Goal: Task Accomplishment & Management: Manage account settings

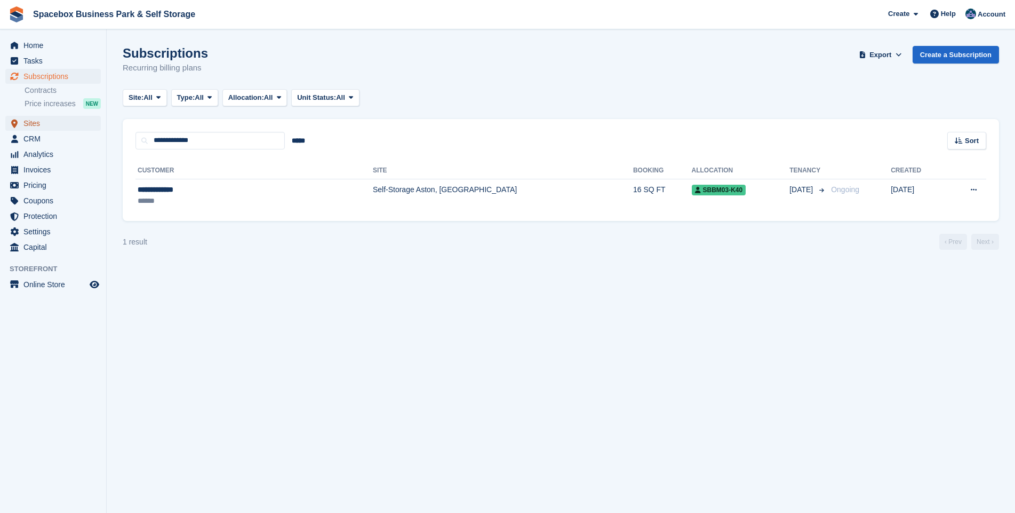
click at [28, 119] on span "Sites" at bounding box center [55, 123] width 64 height 15
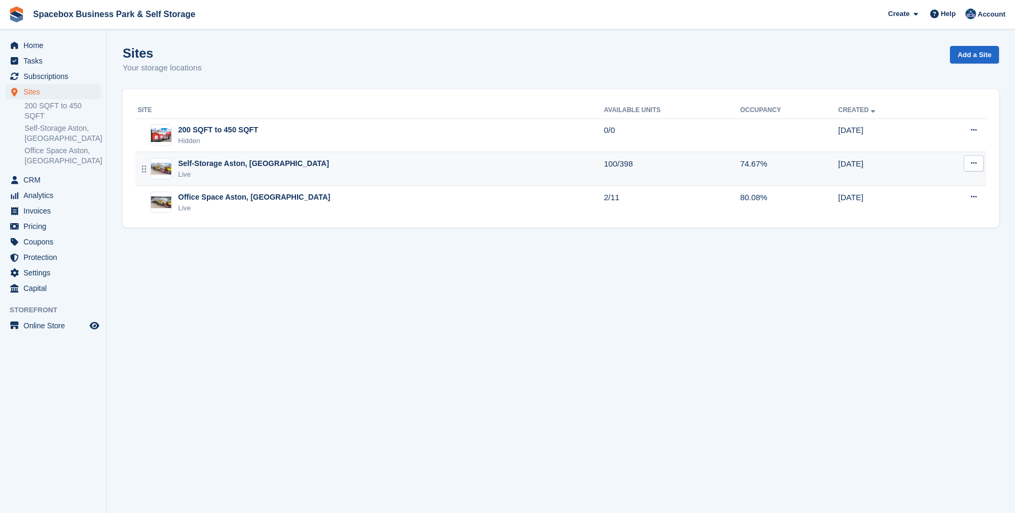
click at [226, 166] on div "Self-Storage Aston, [GEOGRAPHIC_DATA]" at bounding box center [253, 163] width 151 height 11
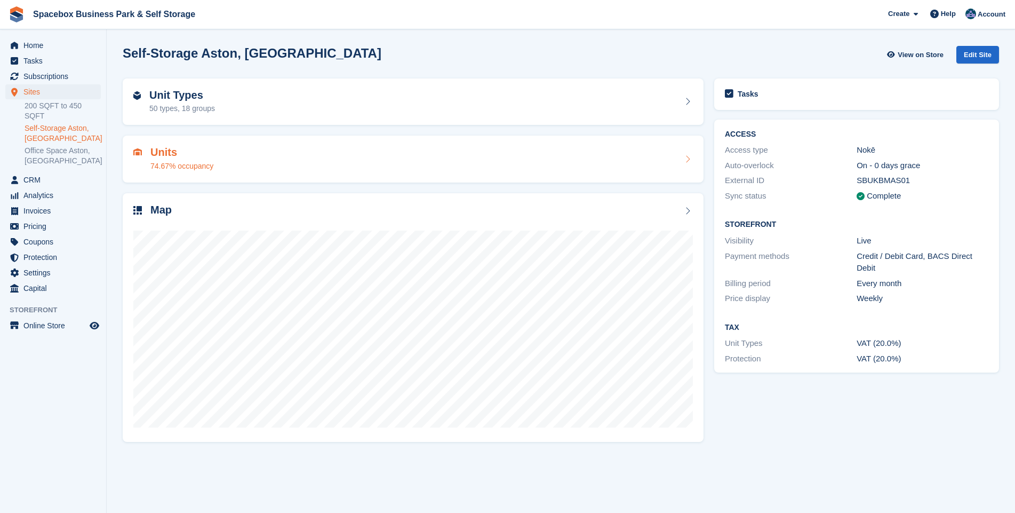
click at [187, 159] on div "Units 74.67% occupancy" at bounding box center [181, 159] width 63 height 26
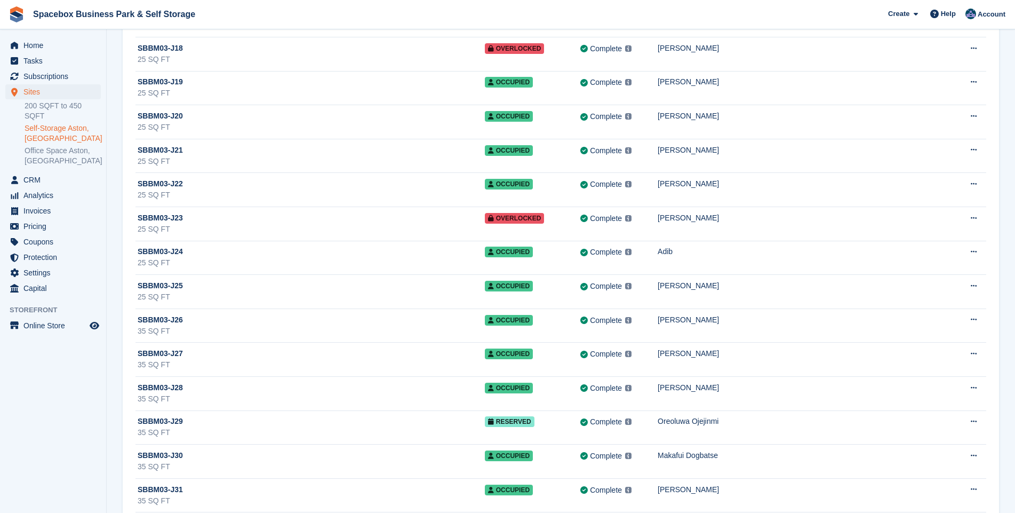
scroll to position [8920, 0]
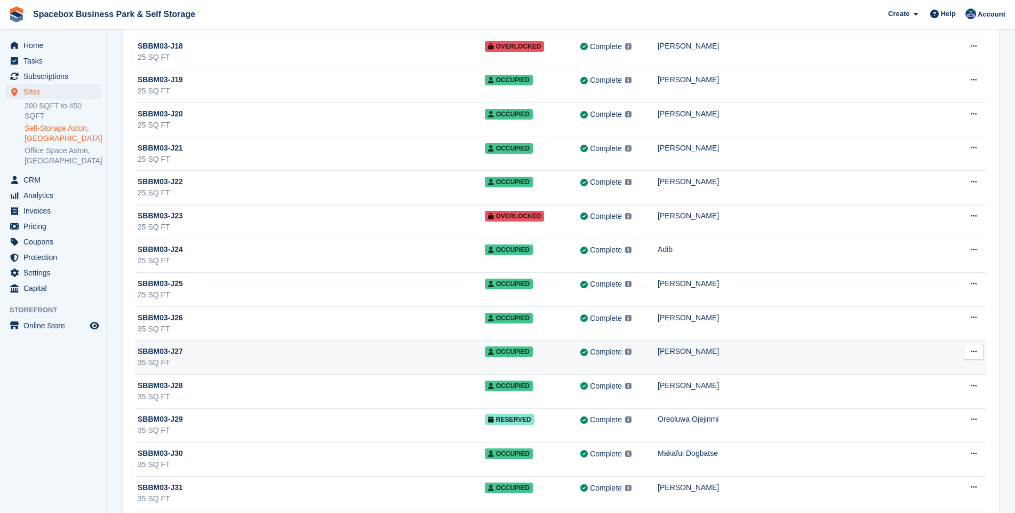
click at [374, 360] on div "35 SQ FT" at bounding box center [311, 362] width 347 height 11
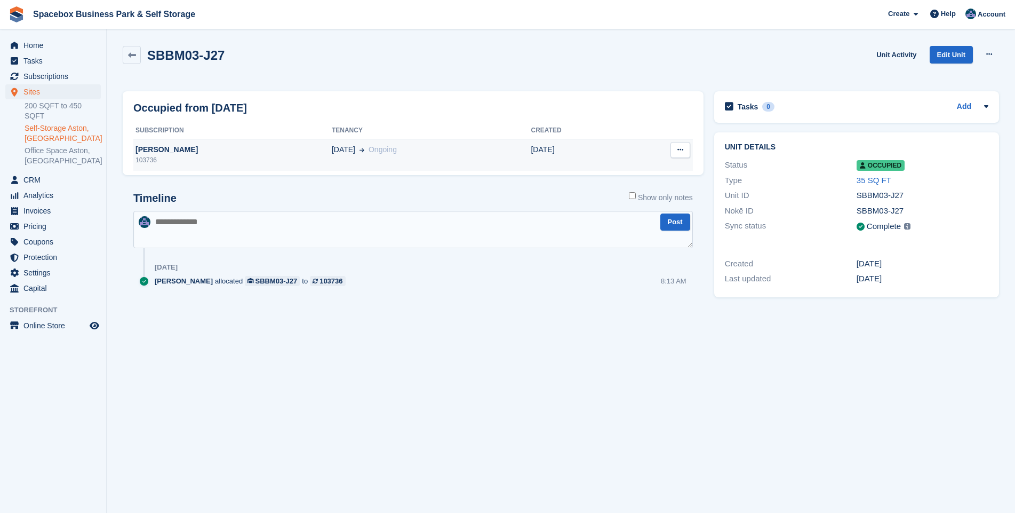
click at [211, 157] on div "103736" at bounding box center [232, 160] width 198 height 10
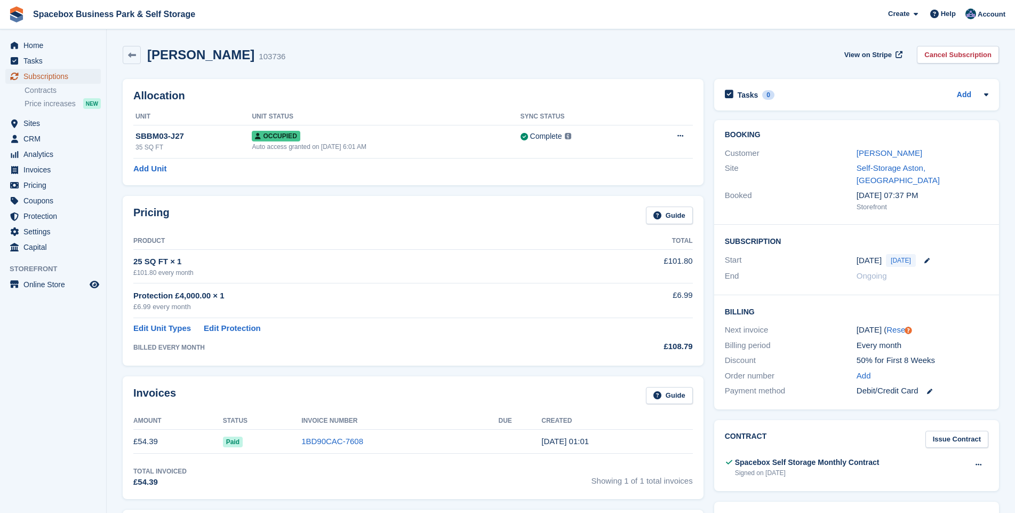
click at [63, 74] on span "Subscriptions" at bounding box center [55, 76] width 64 height 15
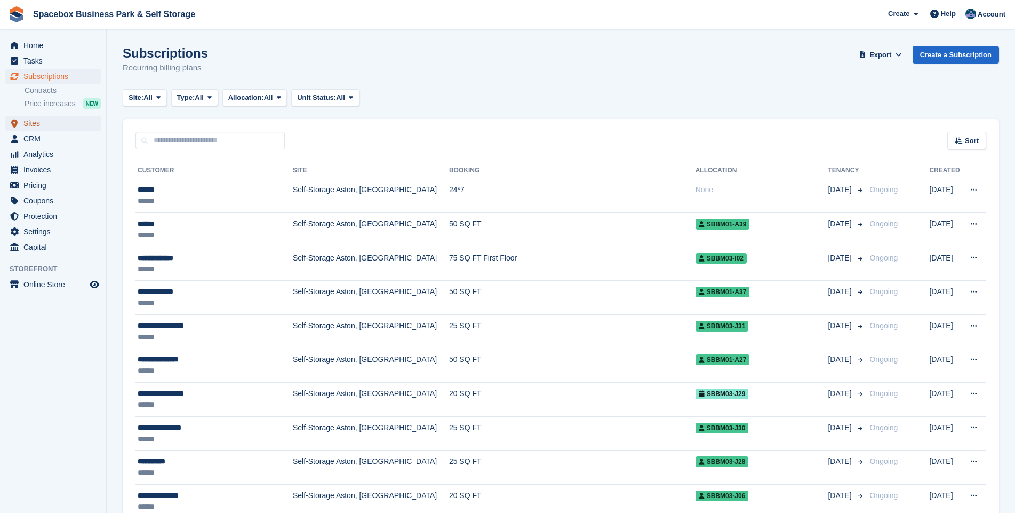
click at [35, 123] on span "Sites" at bounding box center [55, 123] width 64 height 15
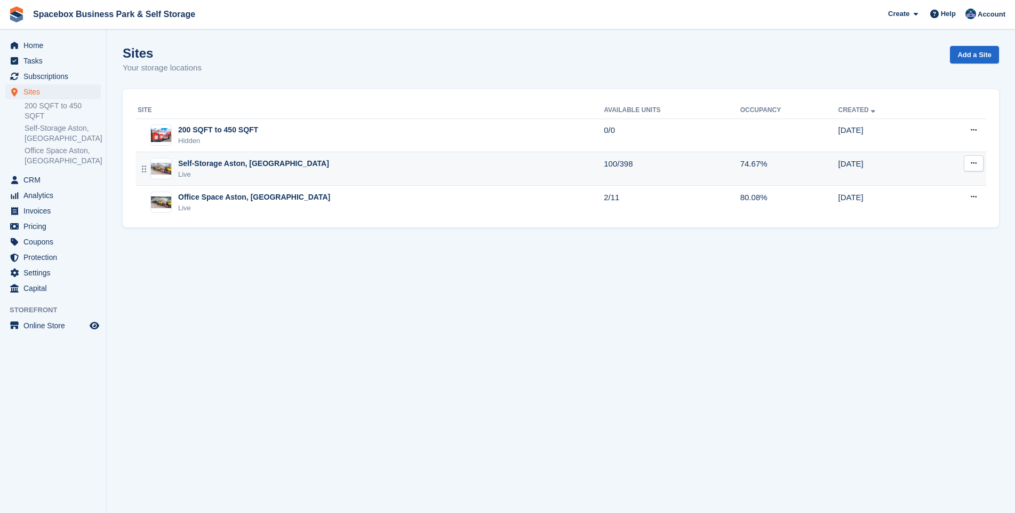
click at [194, 161] on div "Self-Storage Aston, [GEOGRAPHIC_DATA]" at bounding box center [253, 163] width 151 height 11
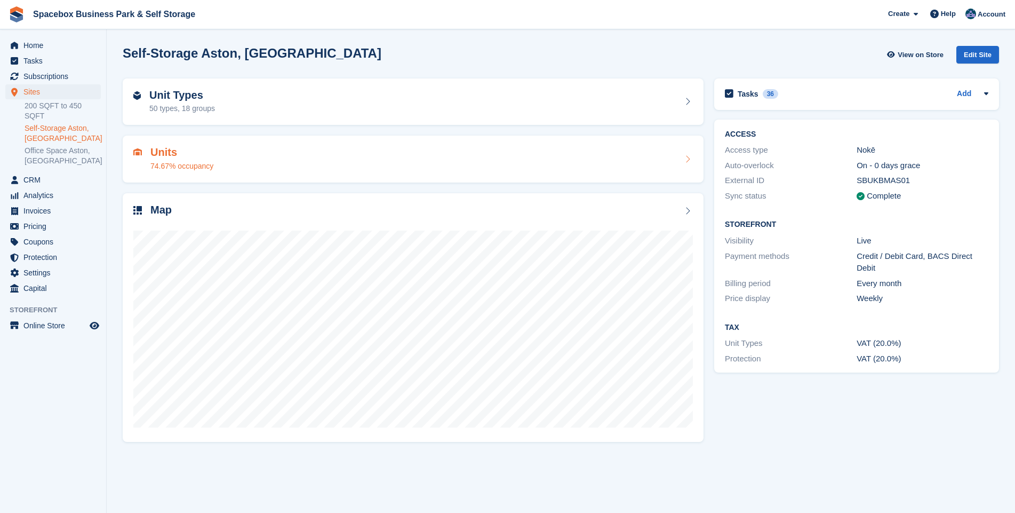
click at [212, 156] on div "Units 74.67% occupancy" at bounding box center [413, 159] width 560 height 26
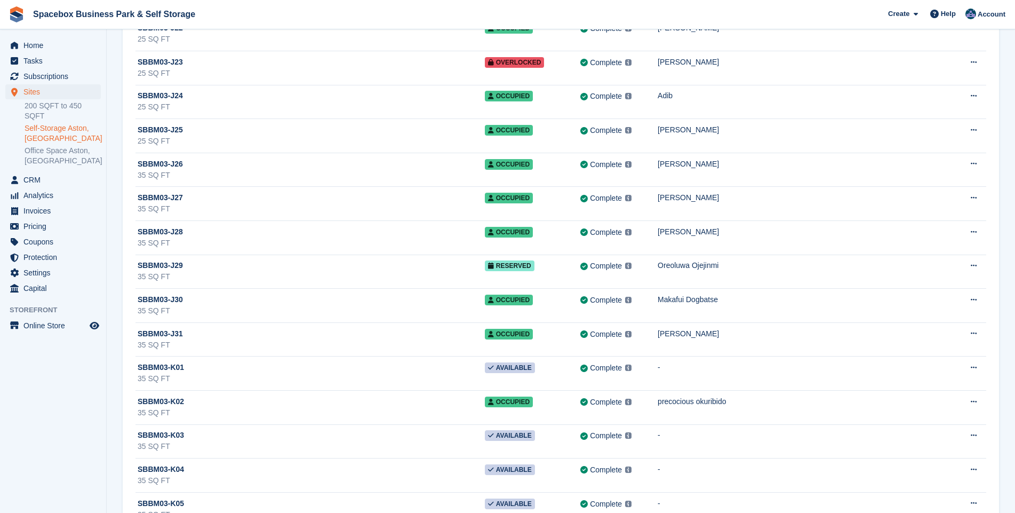
scroll to position [9074, 0]
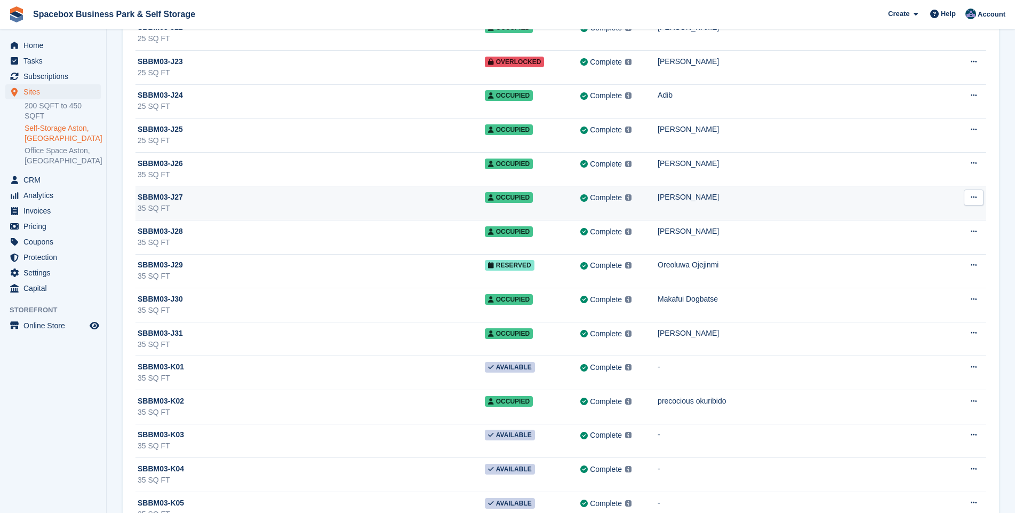
click at [370, 208] on div "35 SQ FT" at bounding box center [311, 208] width 347 height 11
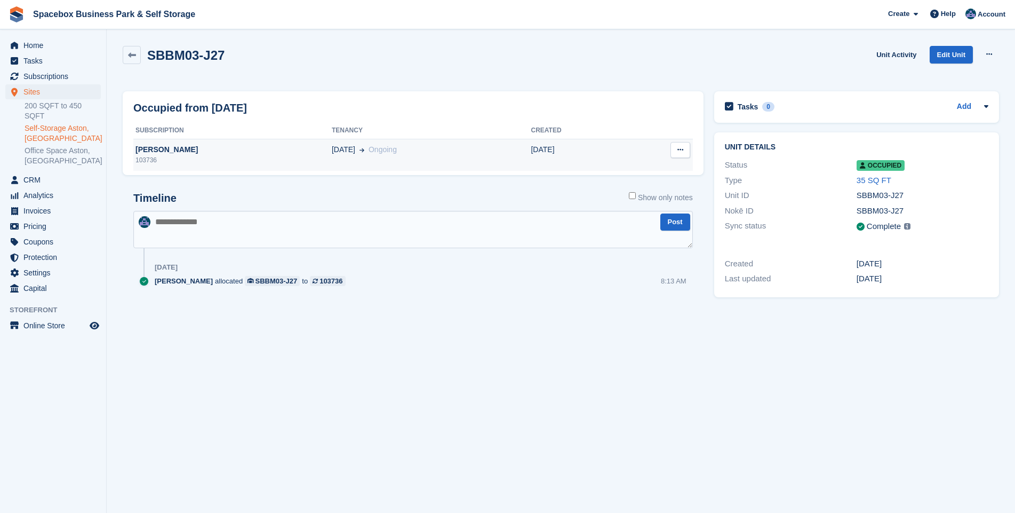
click at [222, 151] on div "[PERSON_NAME]" at bounding box center [232, 149] width 198 height 11
click at [177, 154] on div "[PERSON_NAME]" at bounding box center [232, 149] width 198 height 11
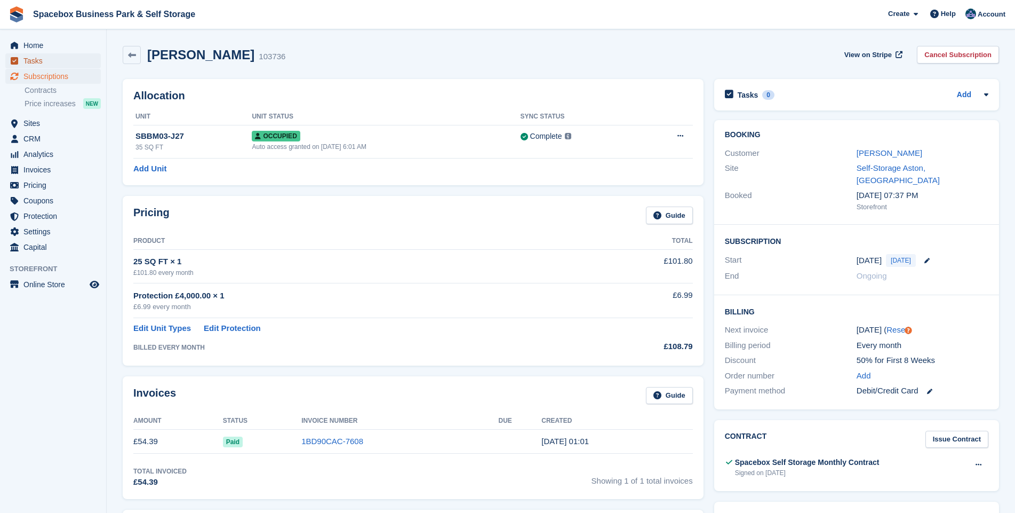
click at [35, 60] on span "Tasks" at bounding box center [55, 60] width 64 height 15
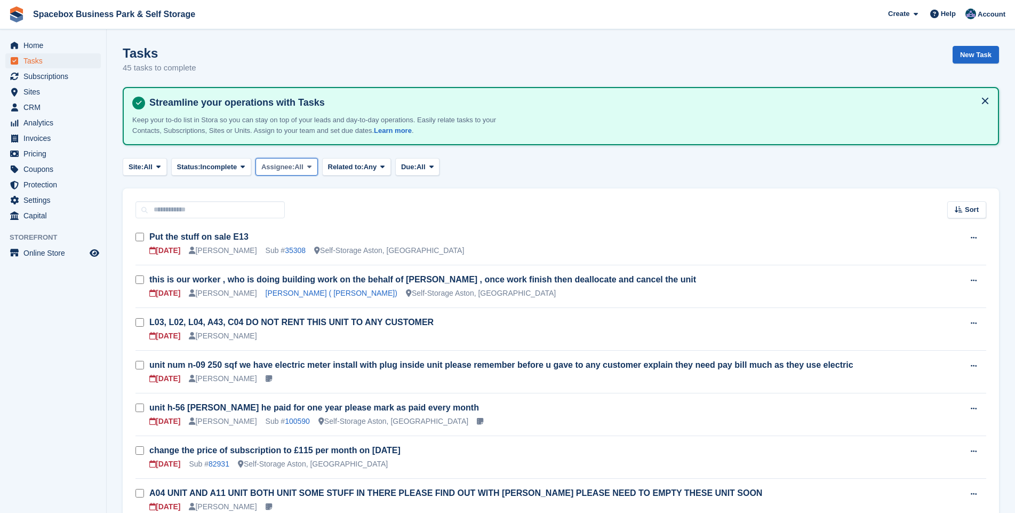
click at [312, 168] on icon at bounding box center [309, 166] width 4 height 7
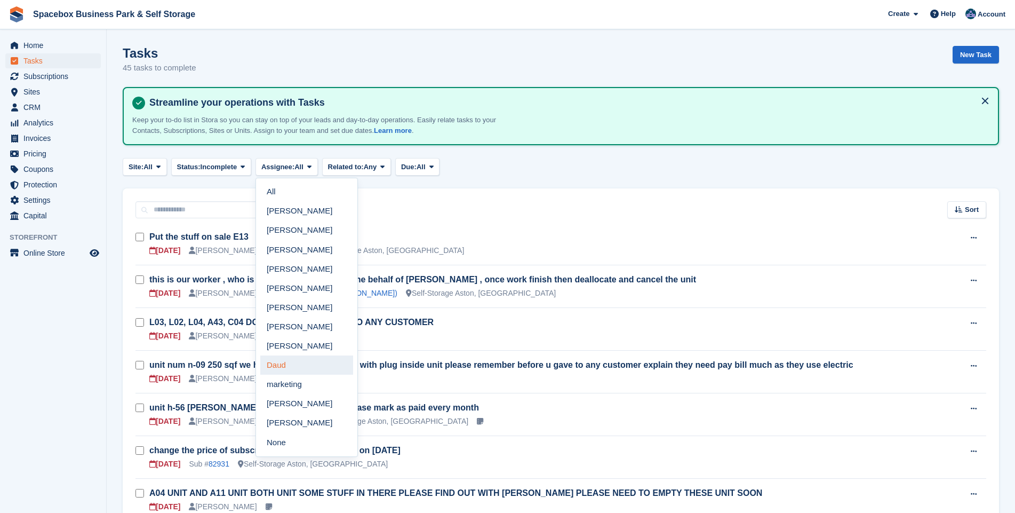
click at [283, 364] on link "Daud" at bounding box center [306, 364] width 93 height 19
